Goal: Task Accomplishment & Management: Use online tool/utility

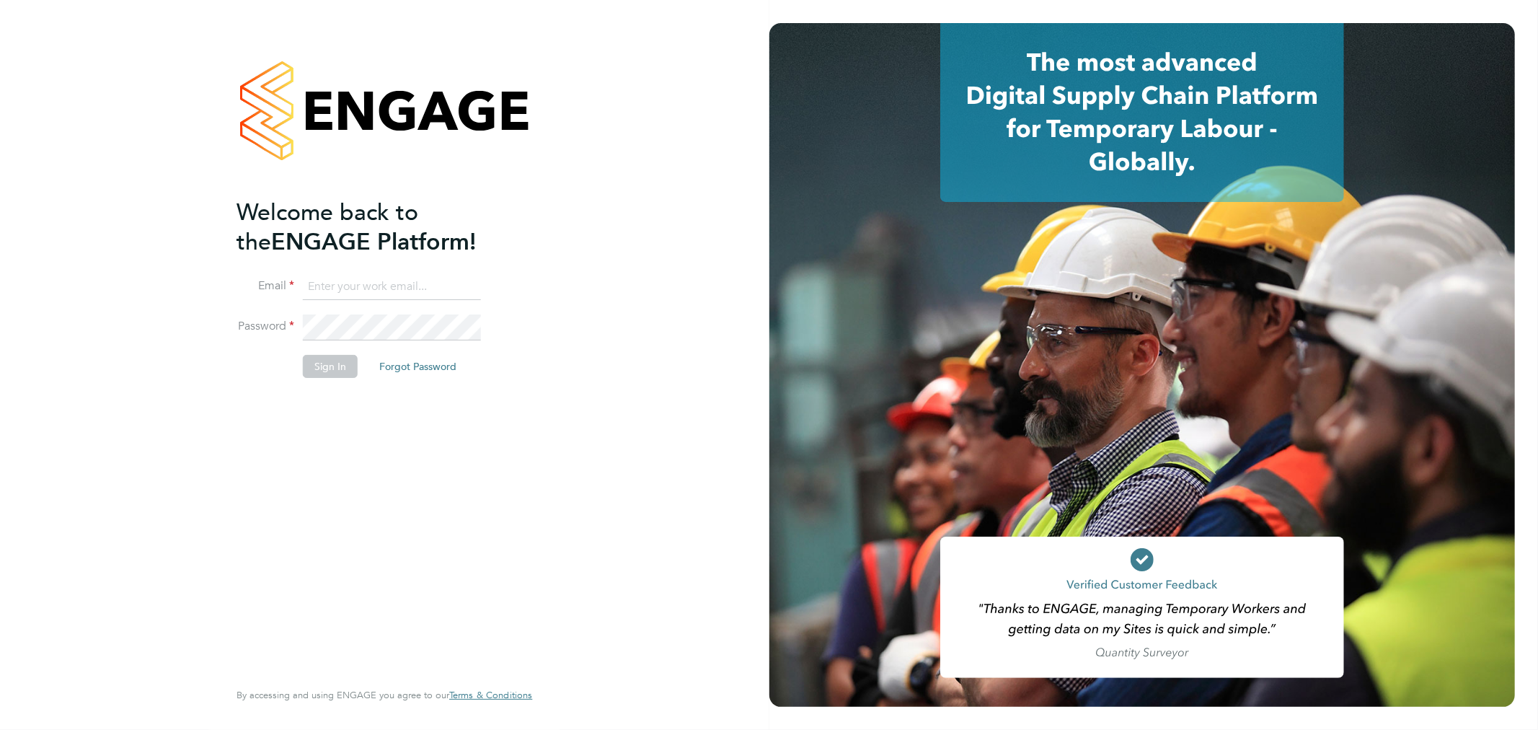
type input "[PERSON_NAME][EMAIL_ADDRESS][DOMAIN_NAME]"
click at [343, 371] on button "Sign In" at bounding box center [330, 366] width 55 height 23
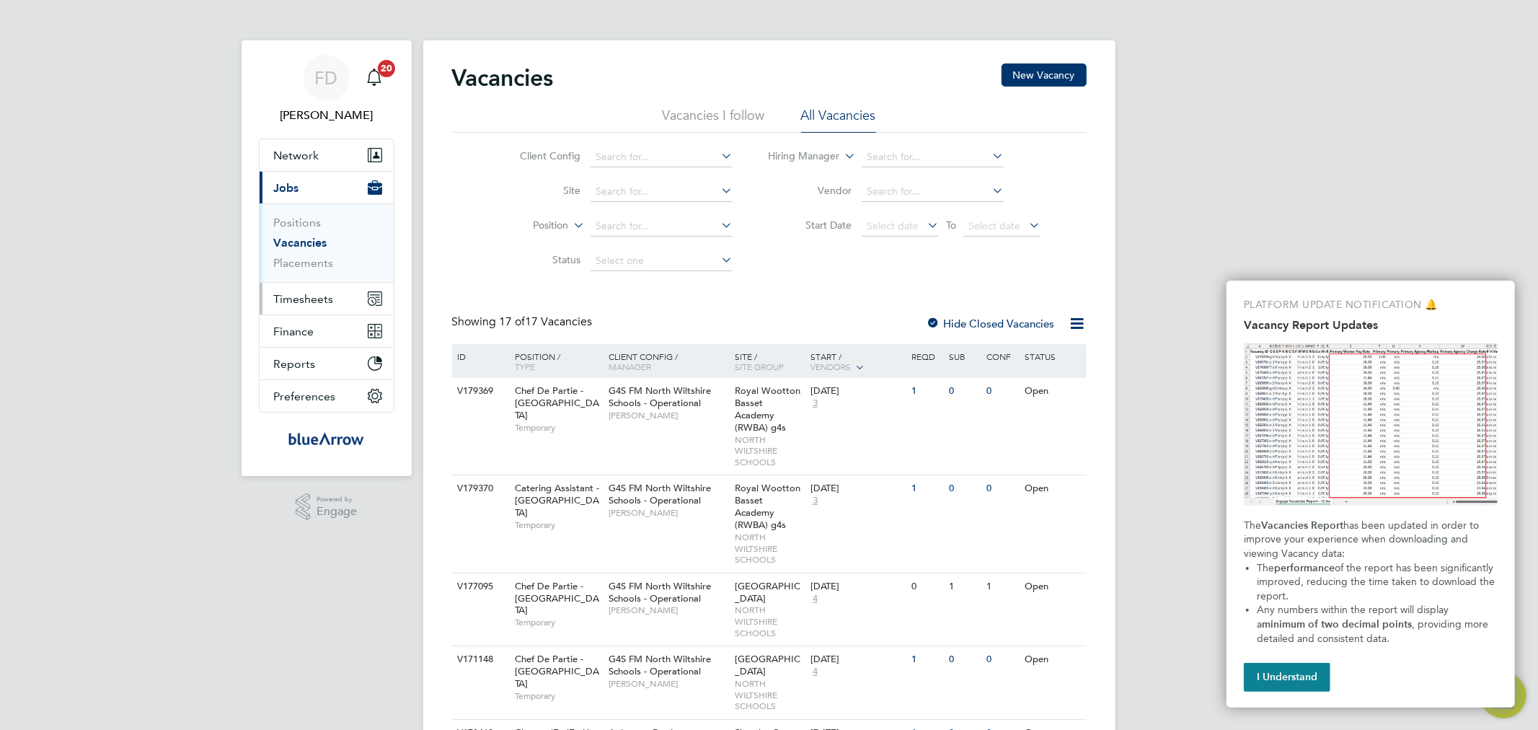
click at [340, 299] on button "Timesheets" at bounding box center [327, 299] width 134 height 32
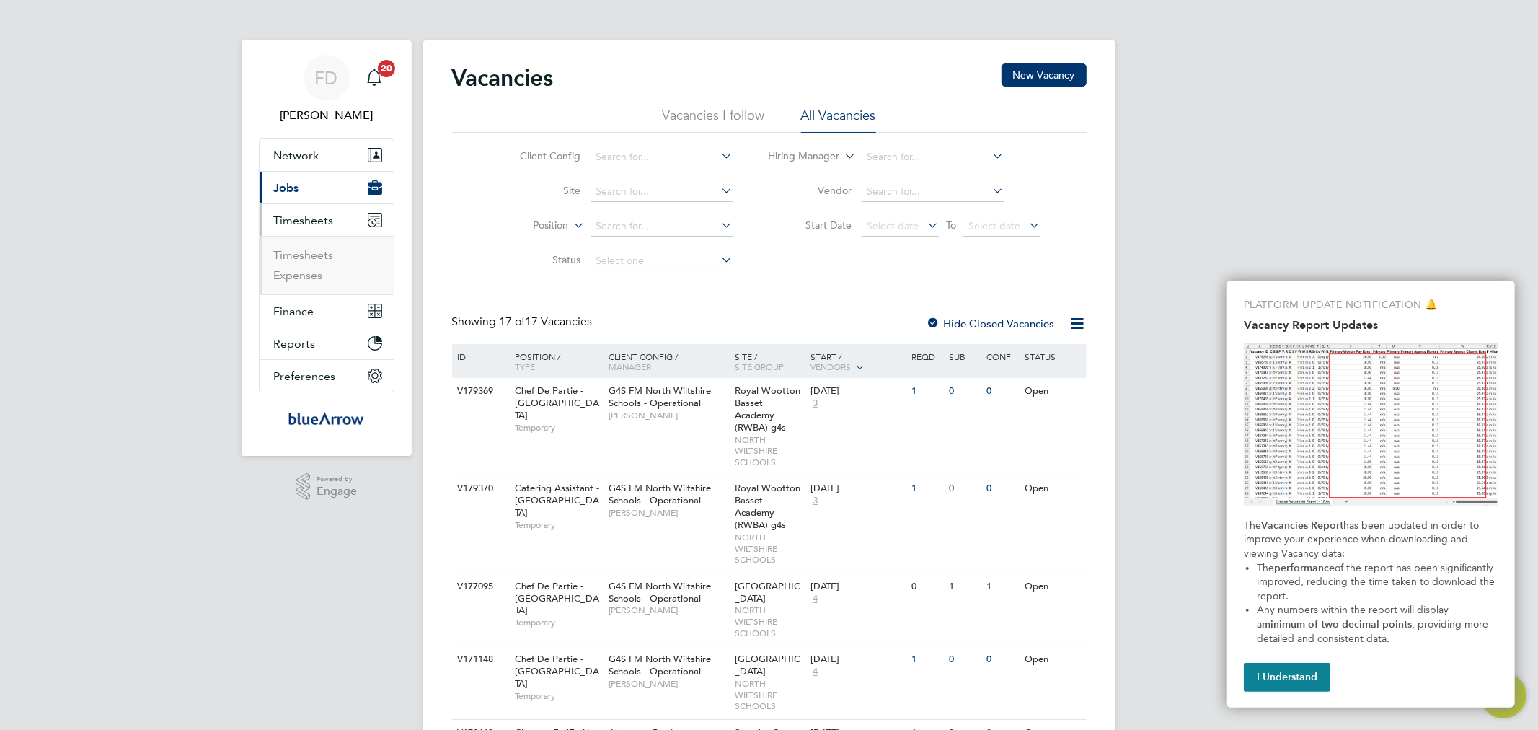
click at [309, 247] on ul "Timesheets Expenses" at bounding box center [327, 265] width 134 height 58
click at [312, 255] on link "Timesheets" at bounding box center [304, 255] width 60 height 14
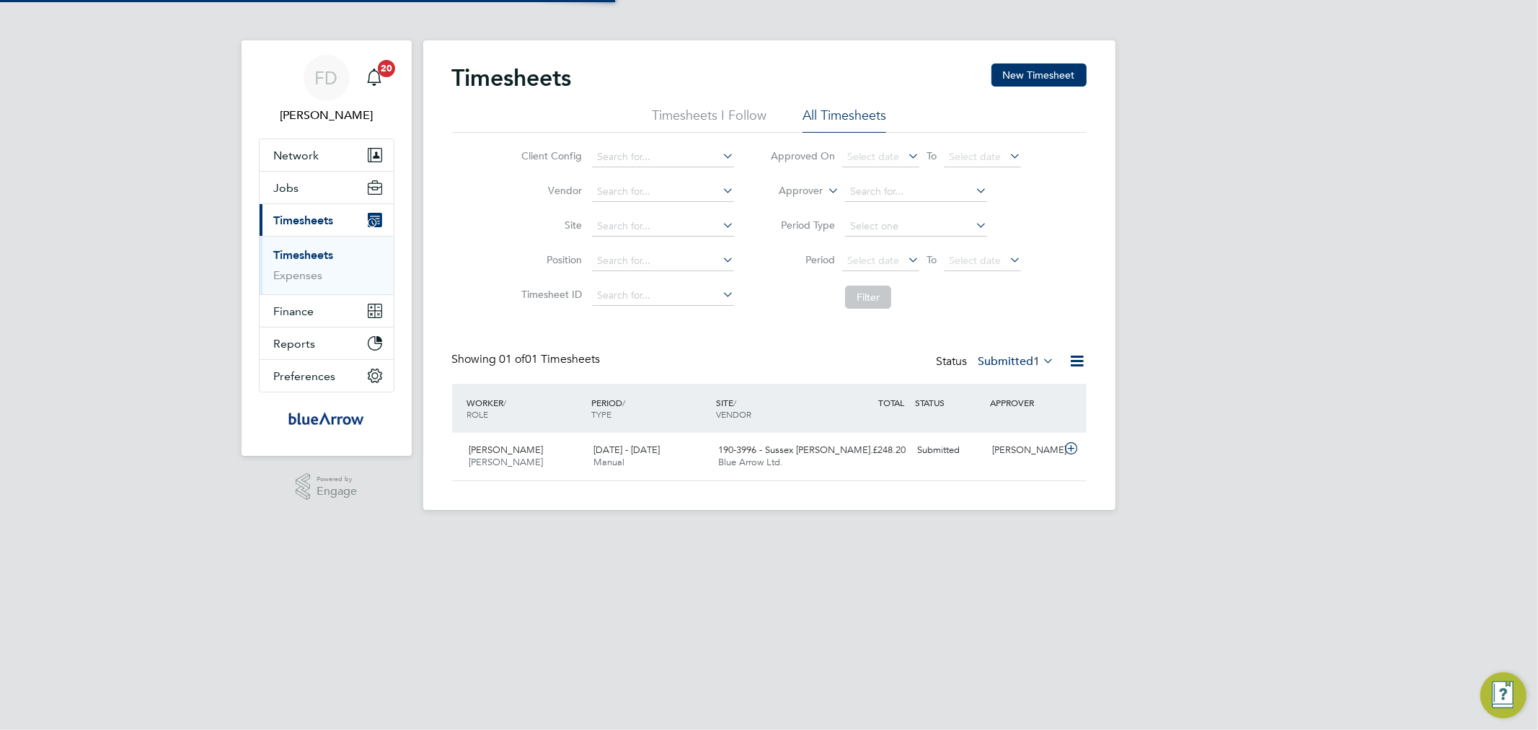
scroll to position [36, 125]
click at [379, 76] on icon "Main navigation" at bounding box center [374, 77] width 17 height 17
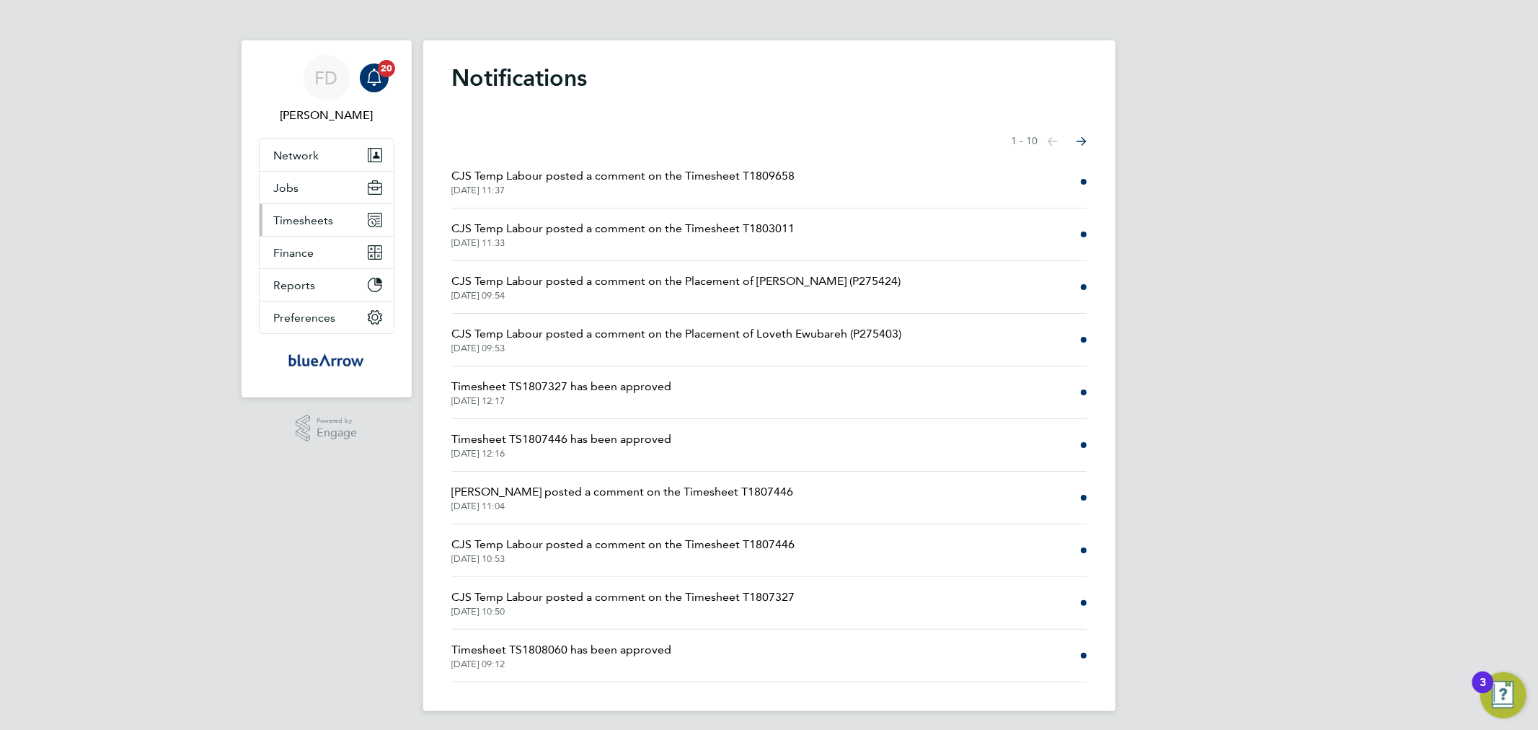
click at [301, 221] on span "Timesheets" at bounding box center [304, 220] width 60 height 14
